Goal: Find contact information: Find contact information

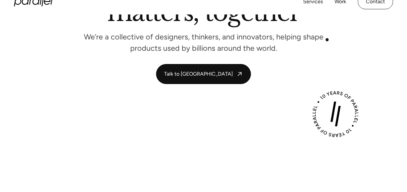
scroll to position [65, 0]
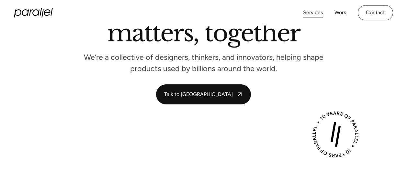
click at [310, 11] on link "Services" at bounding box center [313, 12] width 20 height 9
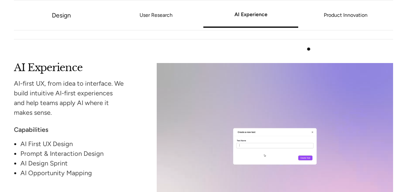
scroll to position [1035, 0]
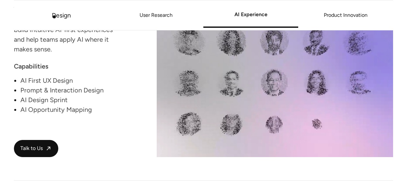
click at [65, 16] on link "Design" at bounding box center [61, 14] width 19 height 7
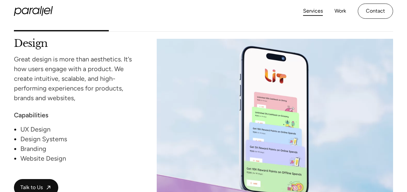
scroll to position [557, 0]
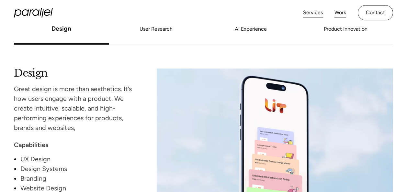
click at [342, 12] on link "Work" at bounding box center [341, 12] width 12 height 9
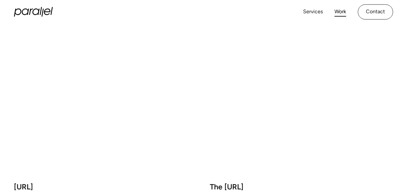
scroll to position [168, 0]
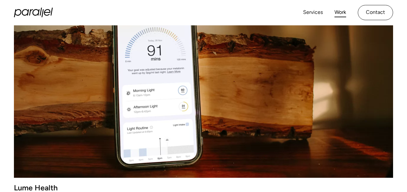
click at [381, 5] on div "Services Work About Careers Contact LinkedIn Twitter (X)" at bounding box center [203, 13] width 379 height 26
click at [379, 10] on link "Contact" at bounding box center [375, 12] width 35 height 15
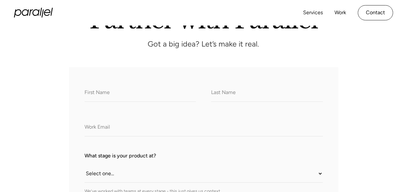
scroll to position [32, 0]
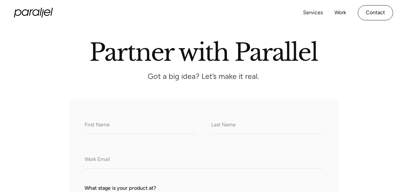
drag, startPoint x: 37, startPoint y: 20, endPoint x: 33, endPoint y: 14, distance: 7.7
click at [34, 18] on div "Services Work About Careers Contact LinkedIn Twitter (X)" at bounding box center [203, 13] width 379 height 26
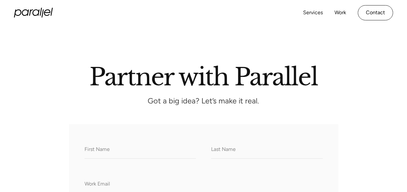
scroll to position [0, 0]
